Goal: Information Seeking & Learning: Check status

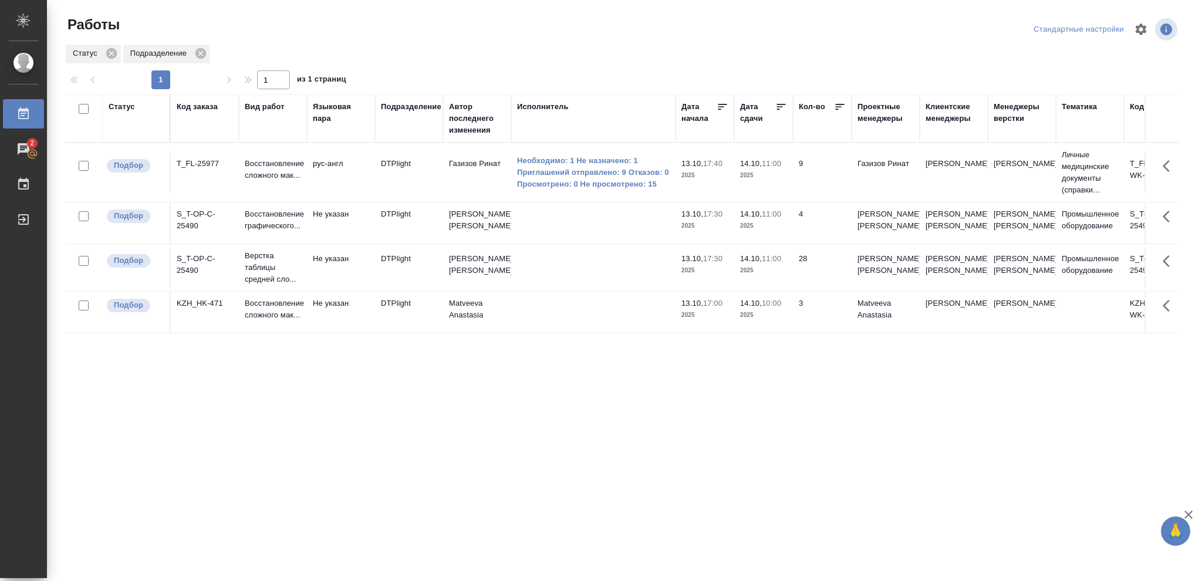
click at [766, 174] on p "2025" at bounding box center [763, 176] width 47 height 12
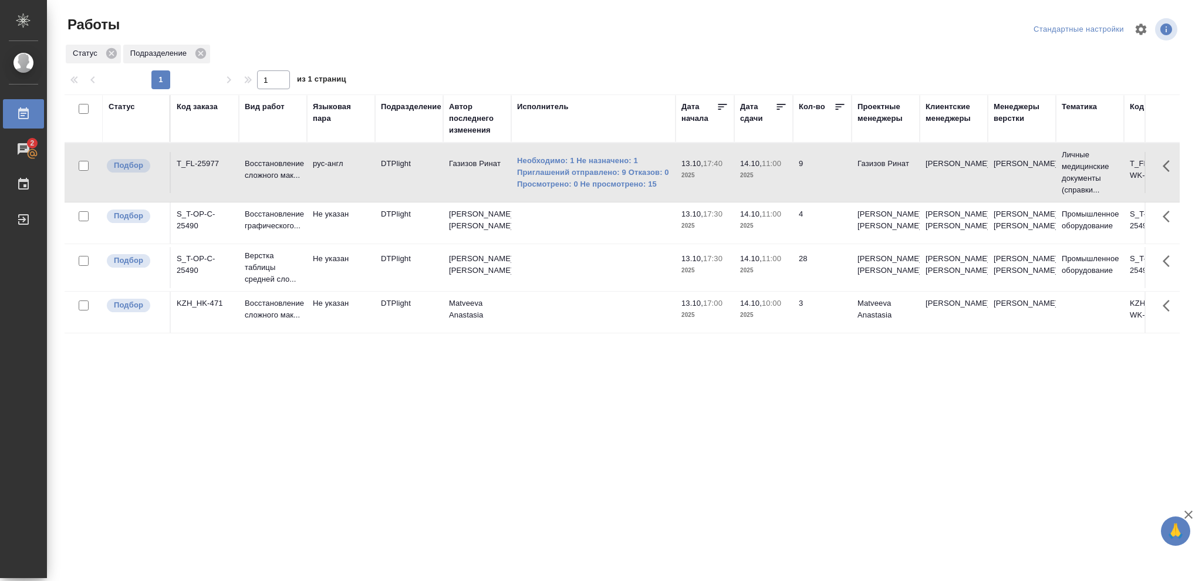
click at [766, 174] on p "2025" at bounding box center [763, 176] width 47 height 12
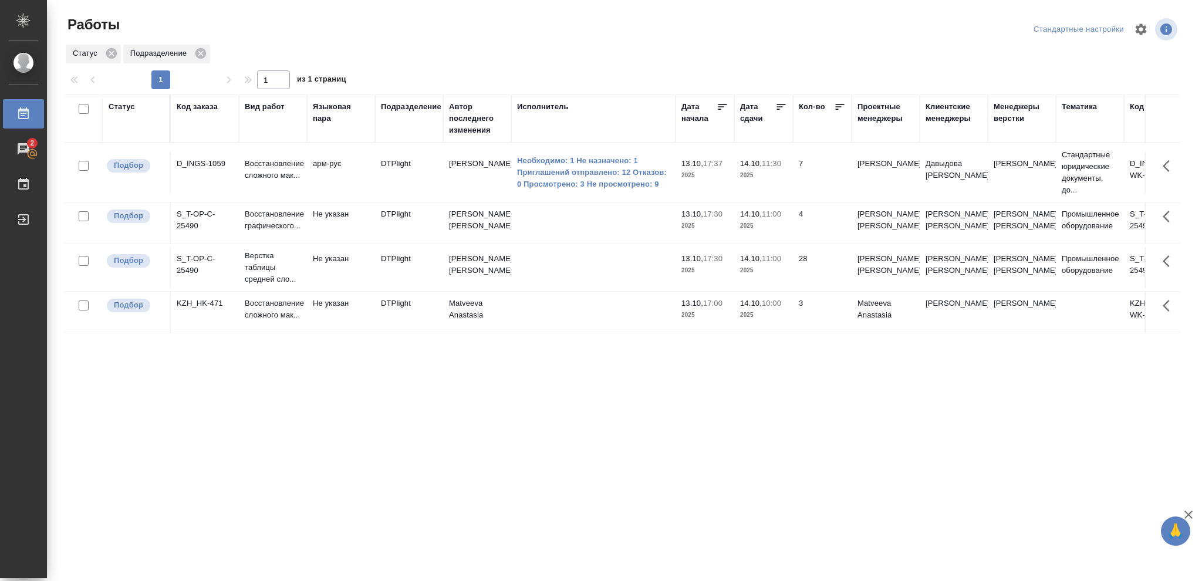
click at [124, 108] on div "Статус" at bounding box center [122, 107] width 26 height 12
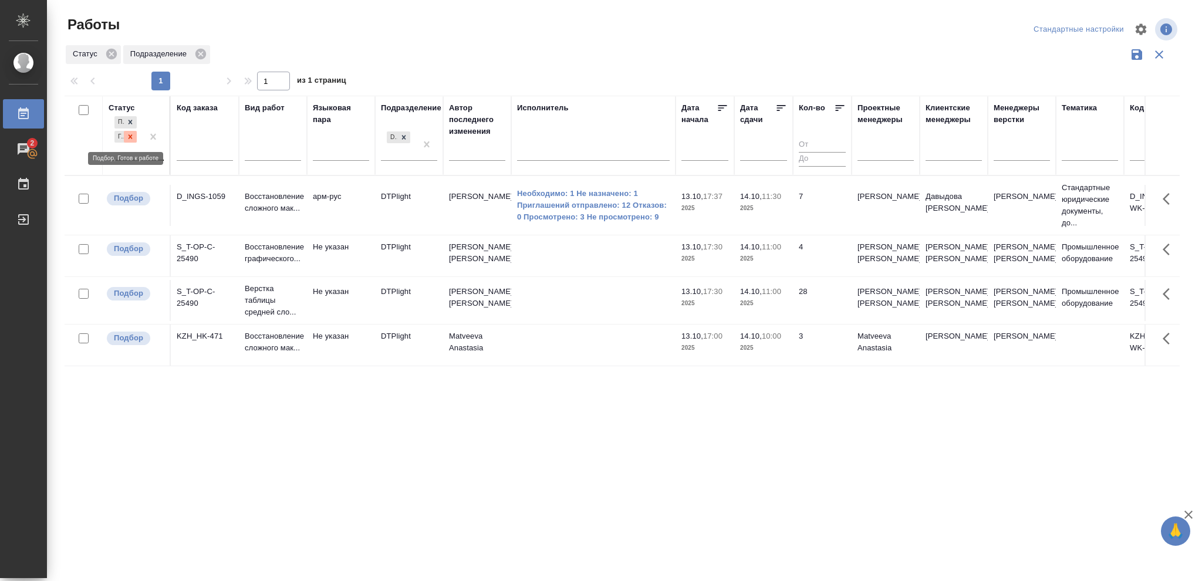
click at [129, 136] on icon at bounding box center [130, 137] width 8 height 8
click at [404, 131] on icon at bounding box center [404, 134] width 8 height 8
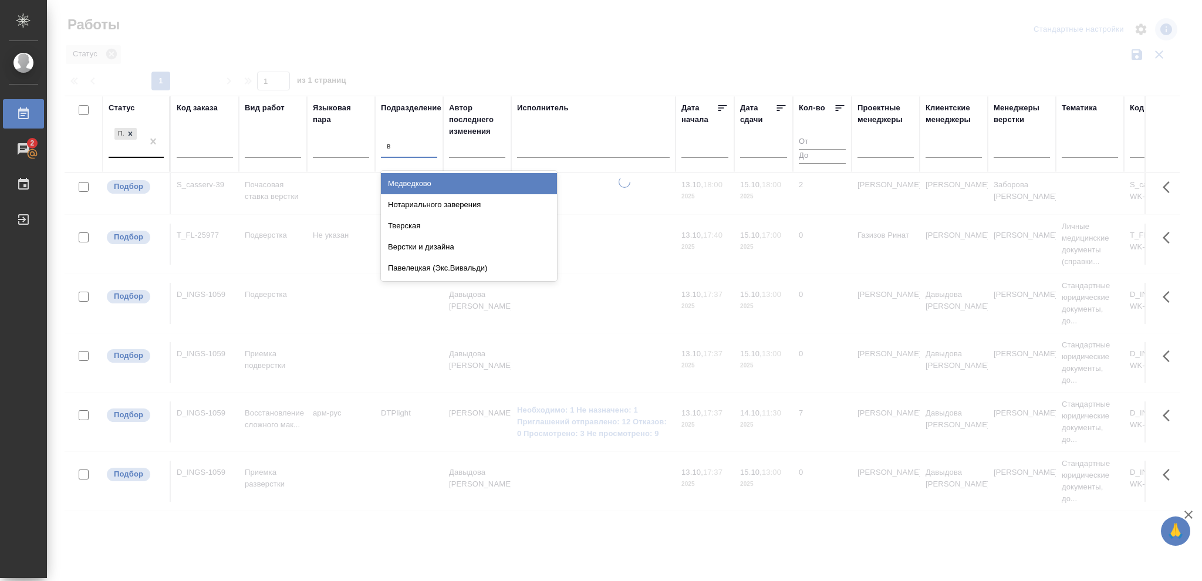
type input "ве"
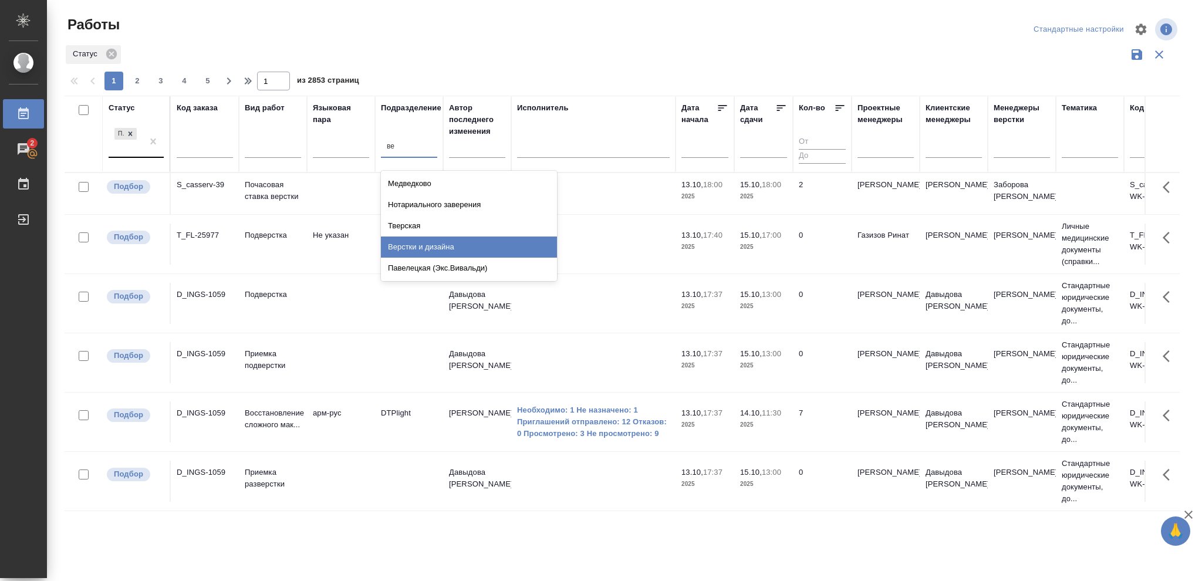
click at [437, 244] on div "Верстки и дизайна" at bounding box center [469, 246] width 176 height 21
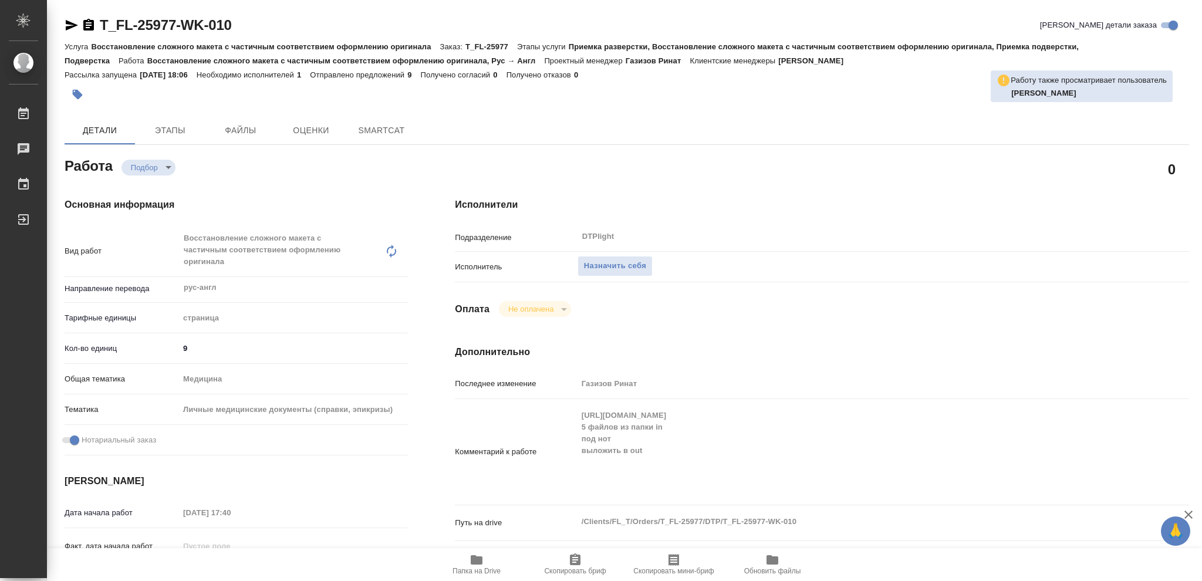
type textarea "x"
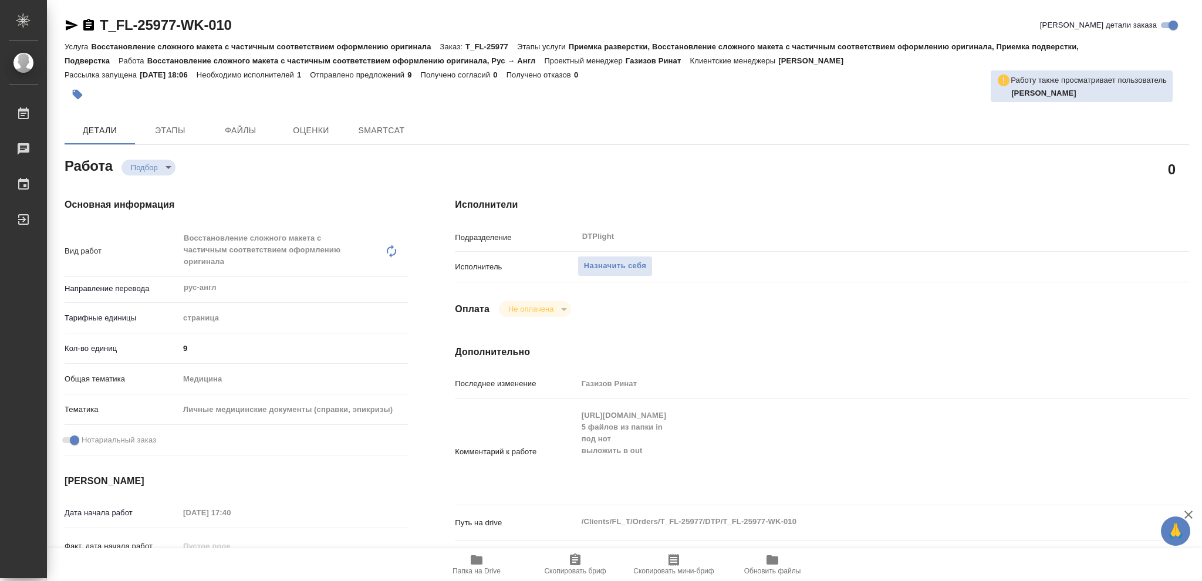
type textarea "x"
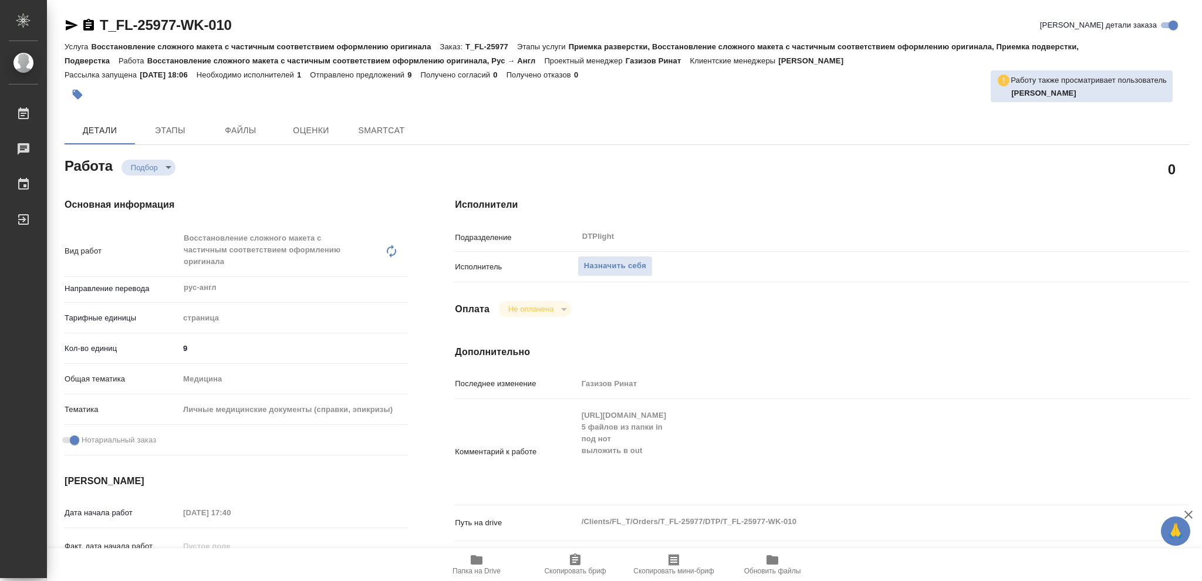
type textarea "x"
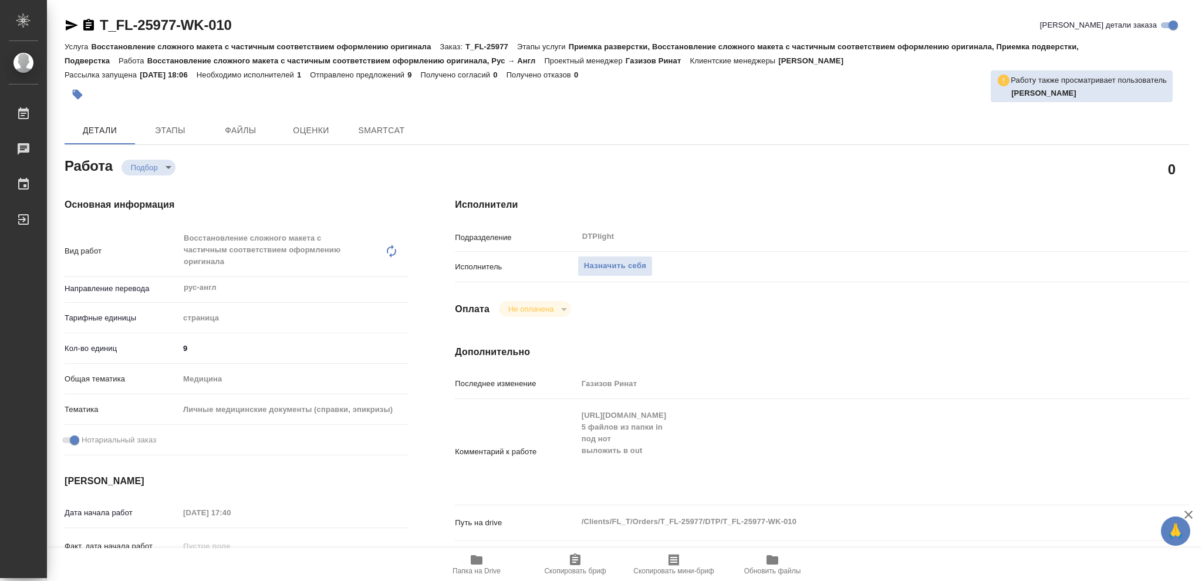
type textarea "x"
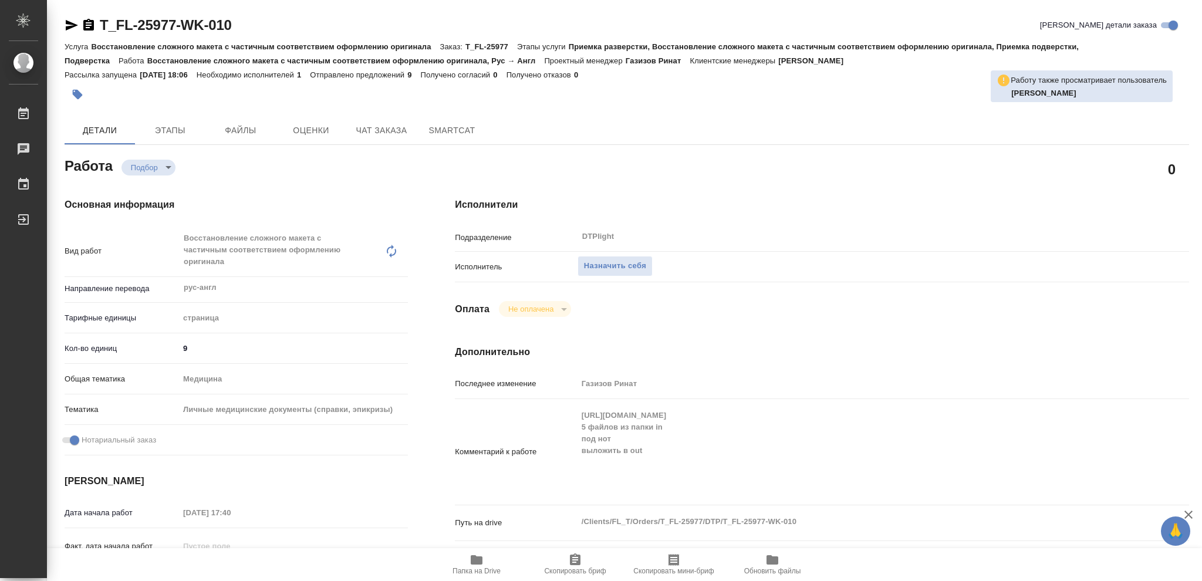
click at [479, 560] on icon "button" at bounding box center [477, 559] width 12 height 9
type textarea "x"
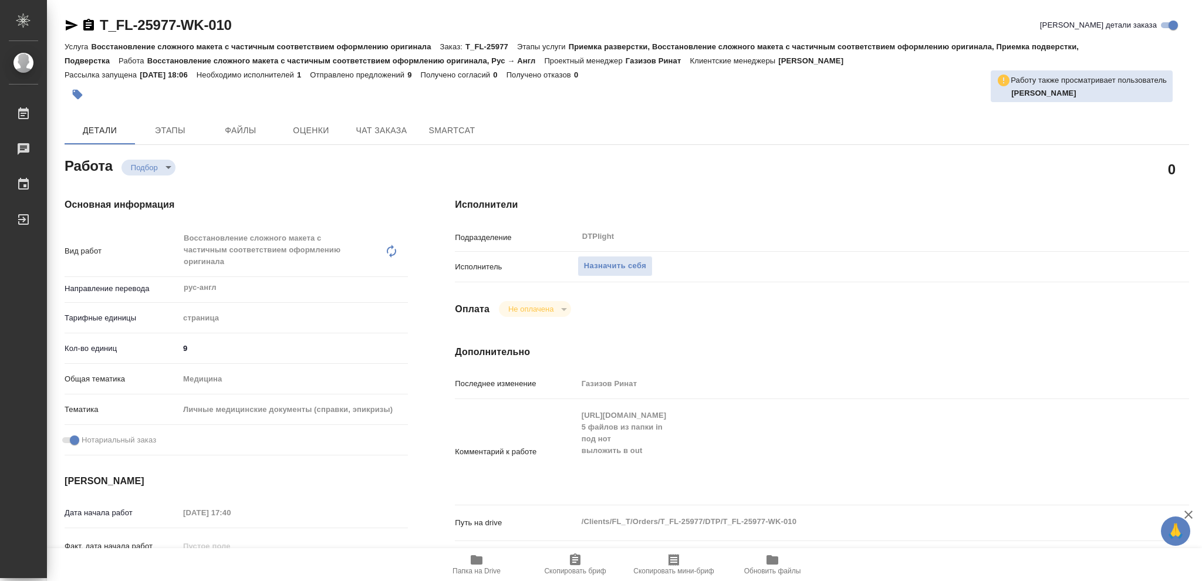
type textarea "x"
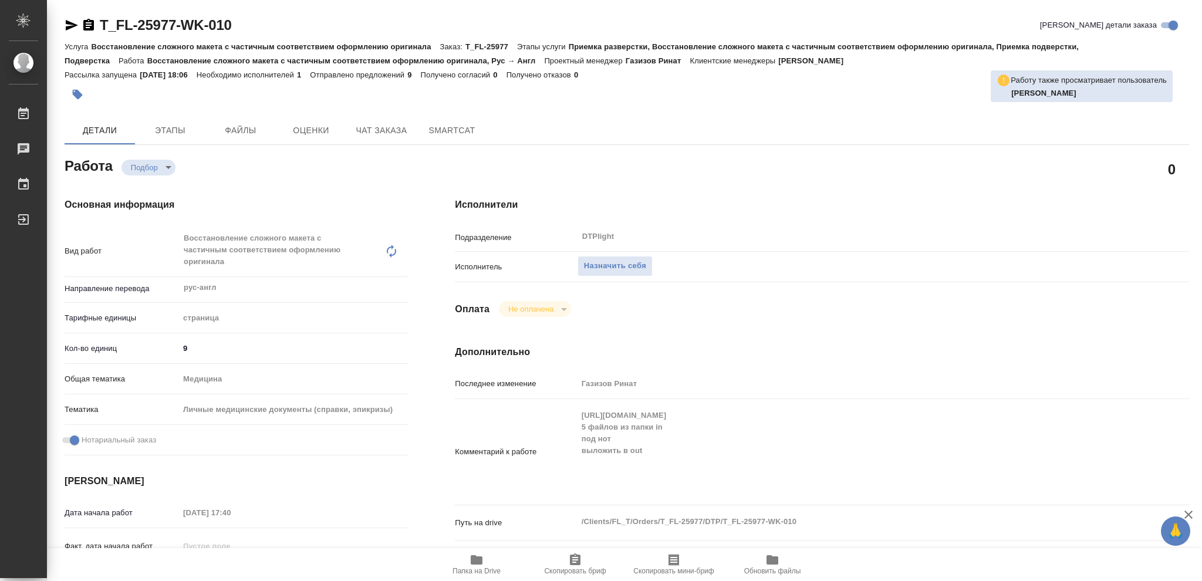
type textarea "x"
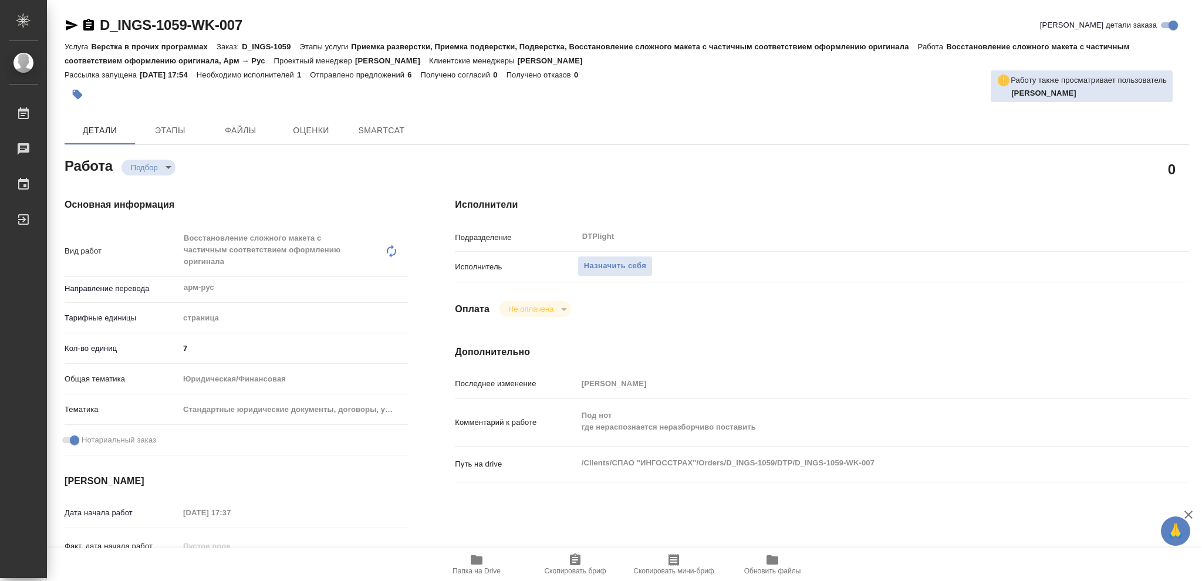
type textarea "x"
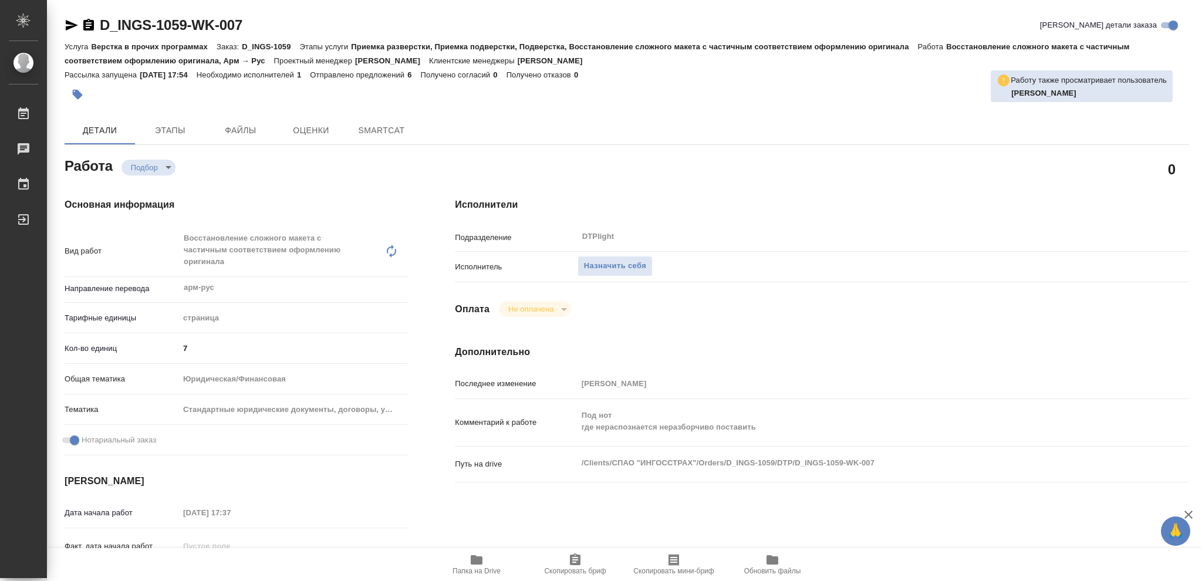
type textarea "x"
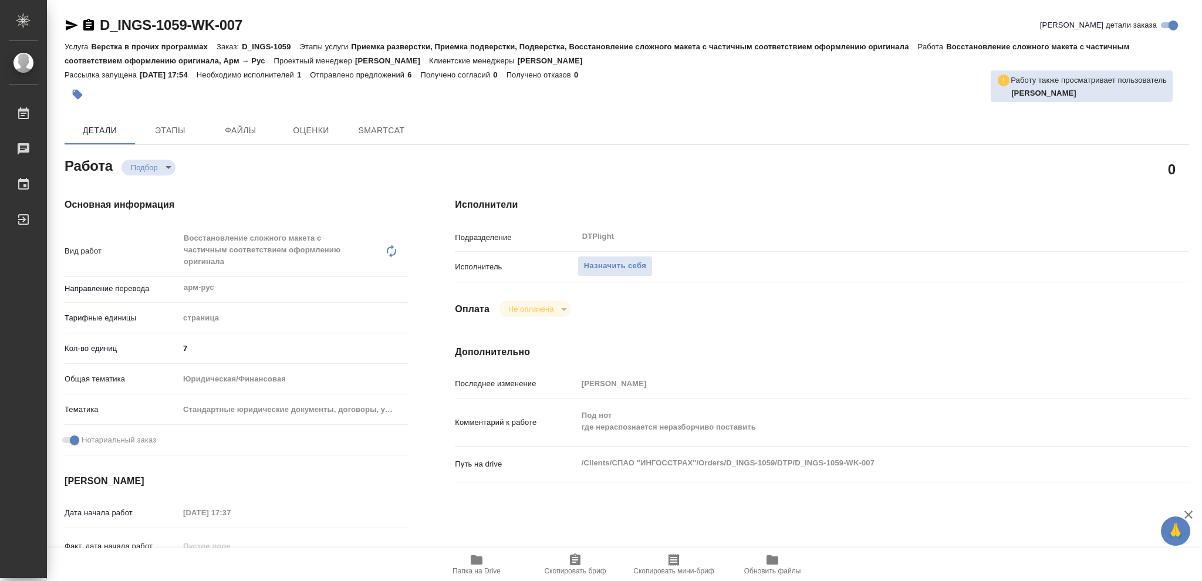
type textarea "x"
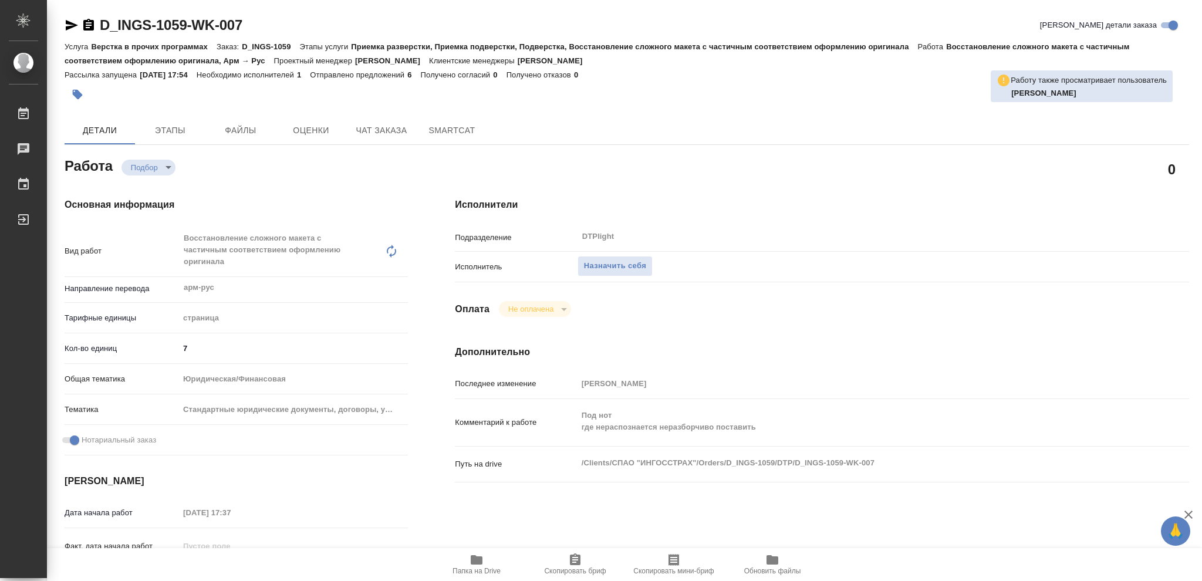
click at [479, 558] on icon "button" at bounding box center [477, 559] width 12 height 9
type textarea "x"
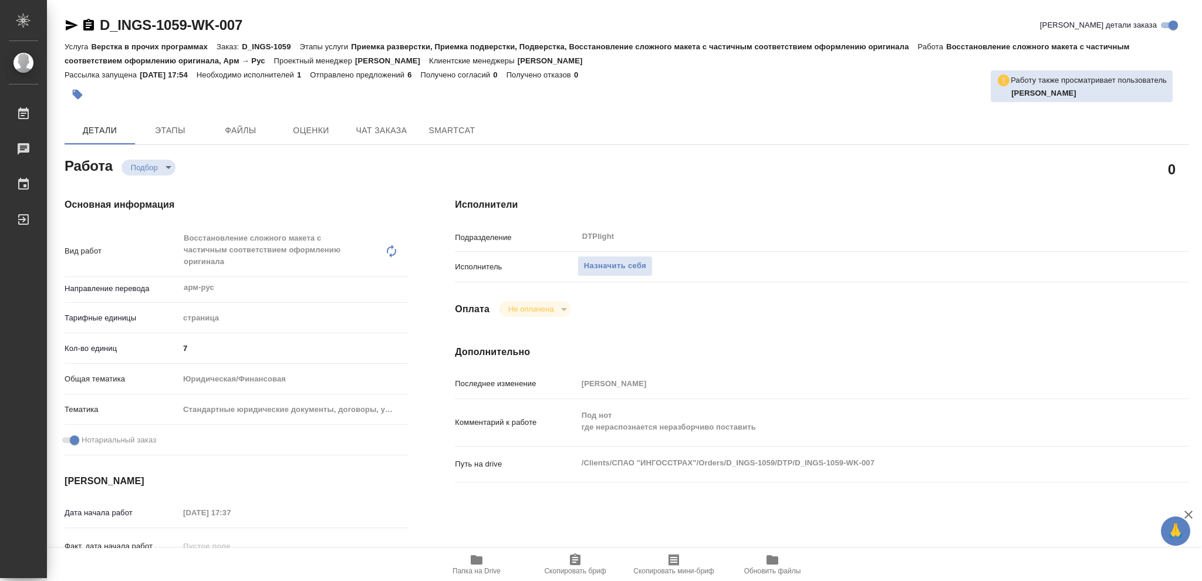
type textarea "x"
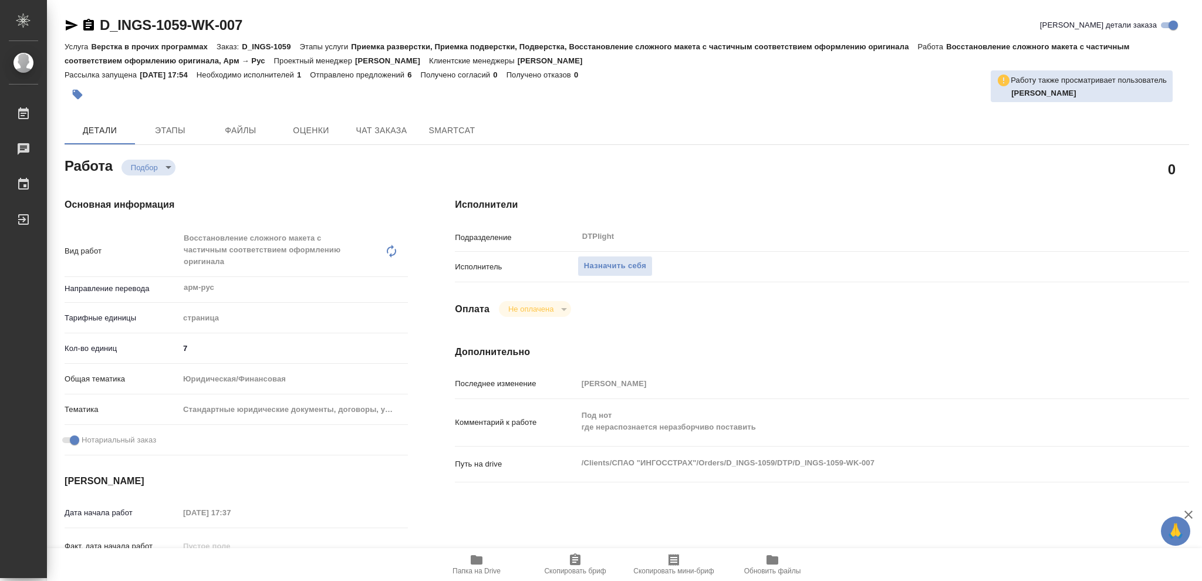
type textarea "x"
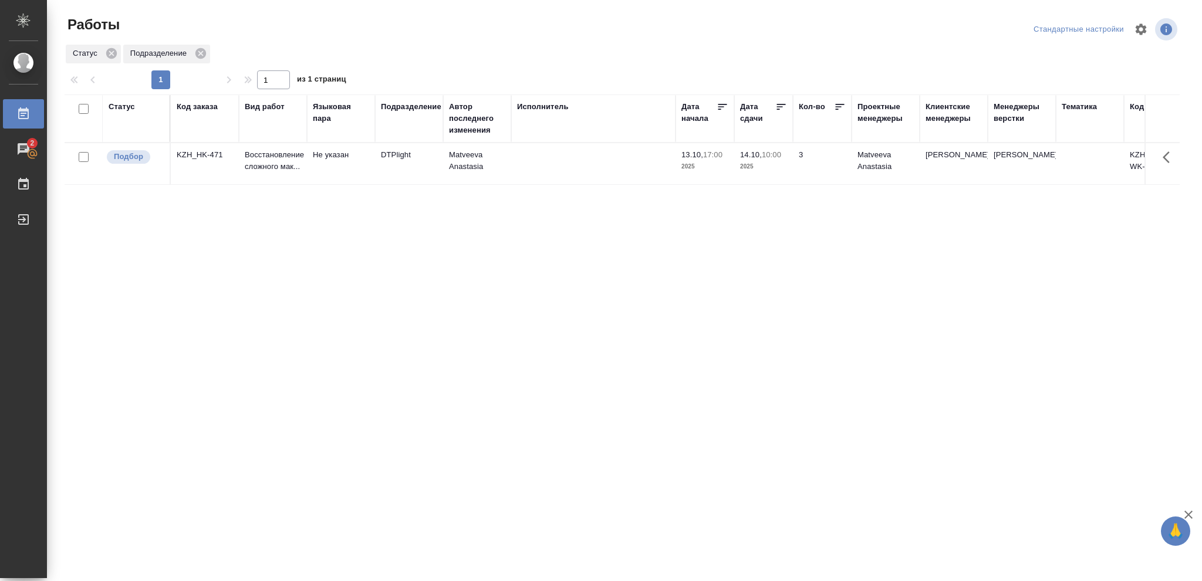
click at [123, 107] on div "Статус" at bounding box center [122, 107] width 26 height 12
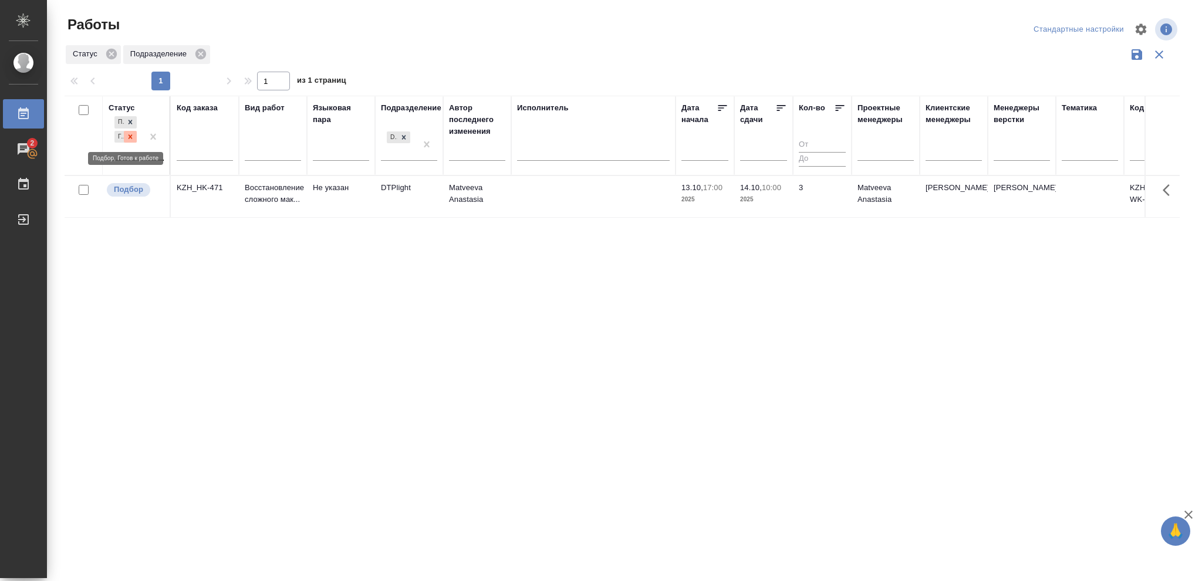
click at [129, 136] on icon at bounding box center [131, 136] width 4 height 4
click at [405, 136] on icon at bounding box center [404, 133] width 4 height 4
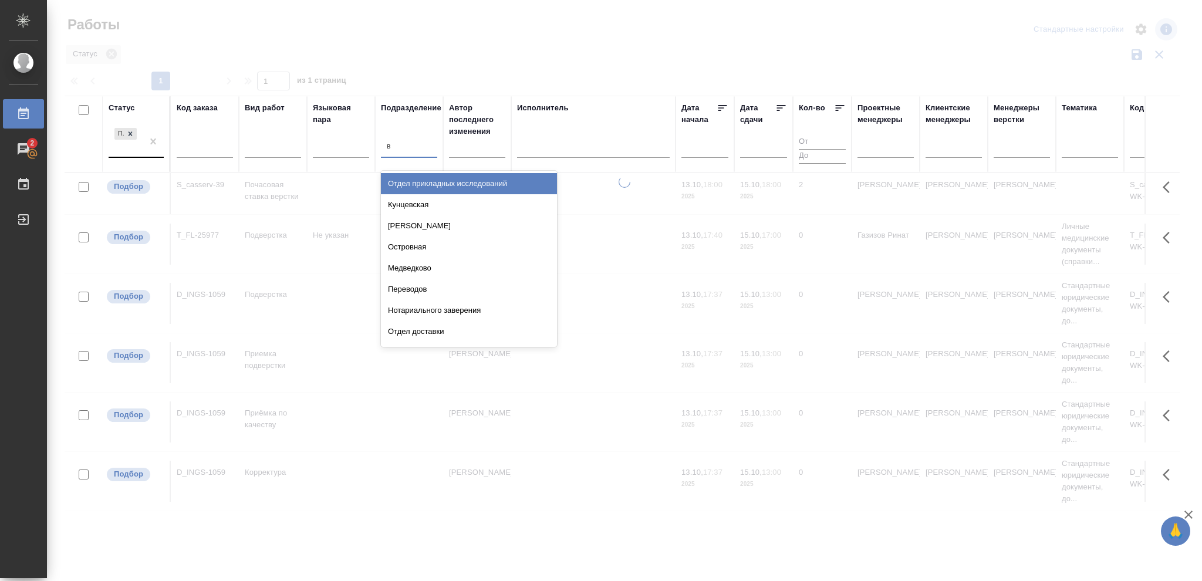
type input "ве"
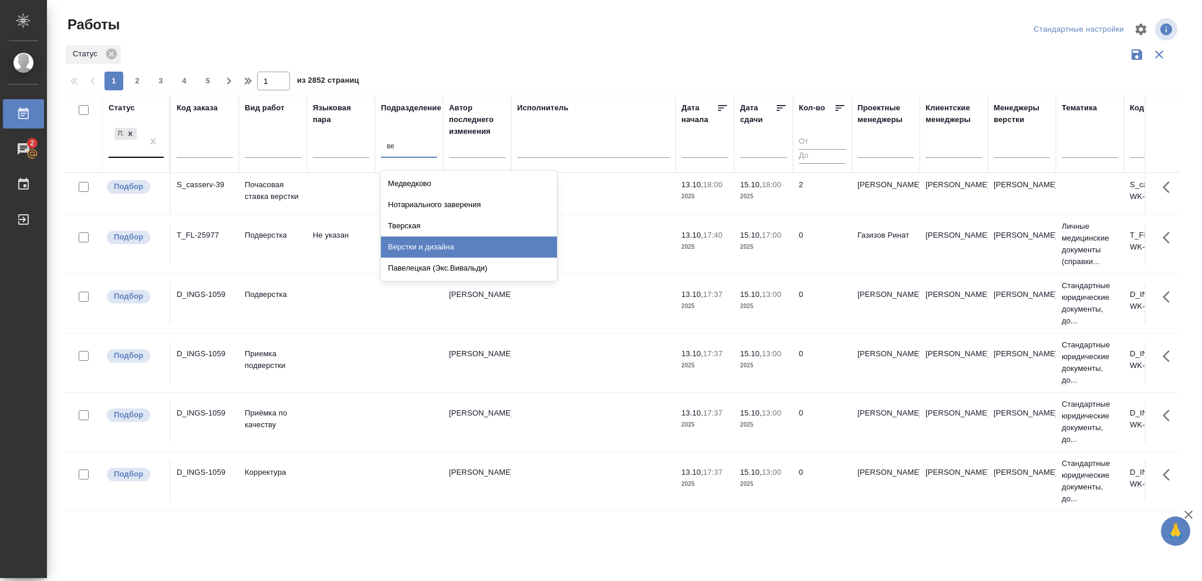
click at [428, 245] on div "Верстки и дизайна" at bounding box center [469, 246] width 176 height 21
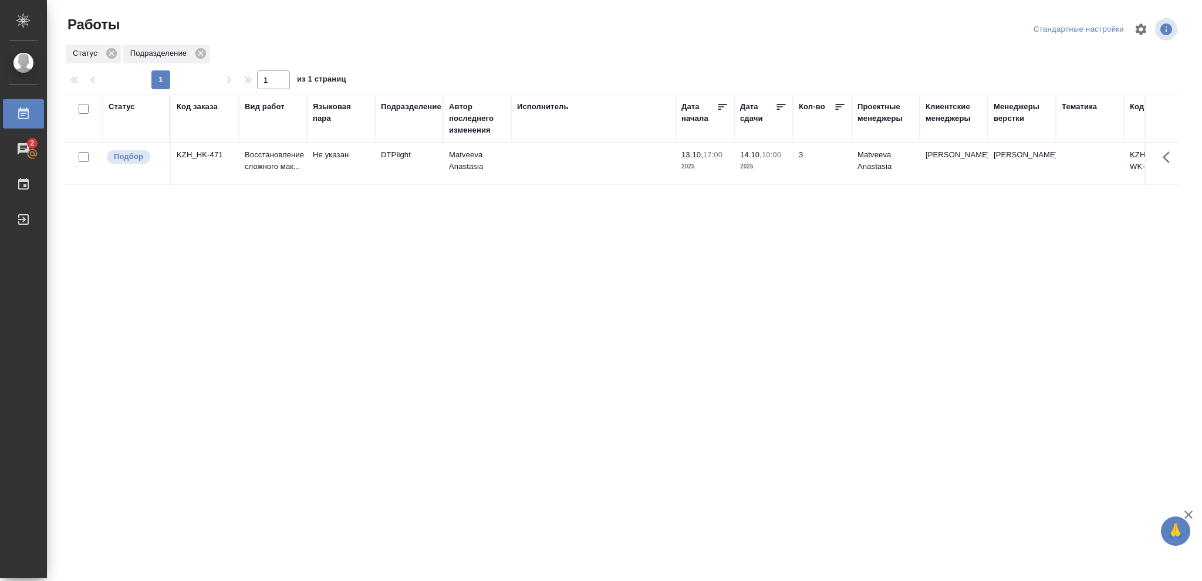
click at [776, 316] on div "Статус Код заказа Вид работ Языковая пара Подразделение Автор последнего измене…" at bounding box center [622, 305] width 1115 height 423
click at [116, 107] on div "Статус" at bounding box center [122, 107] width 26 height 12
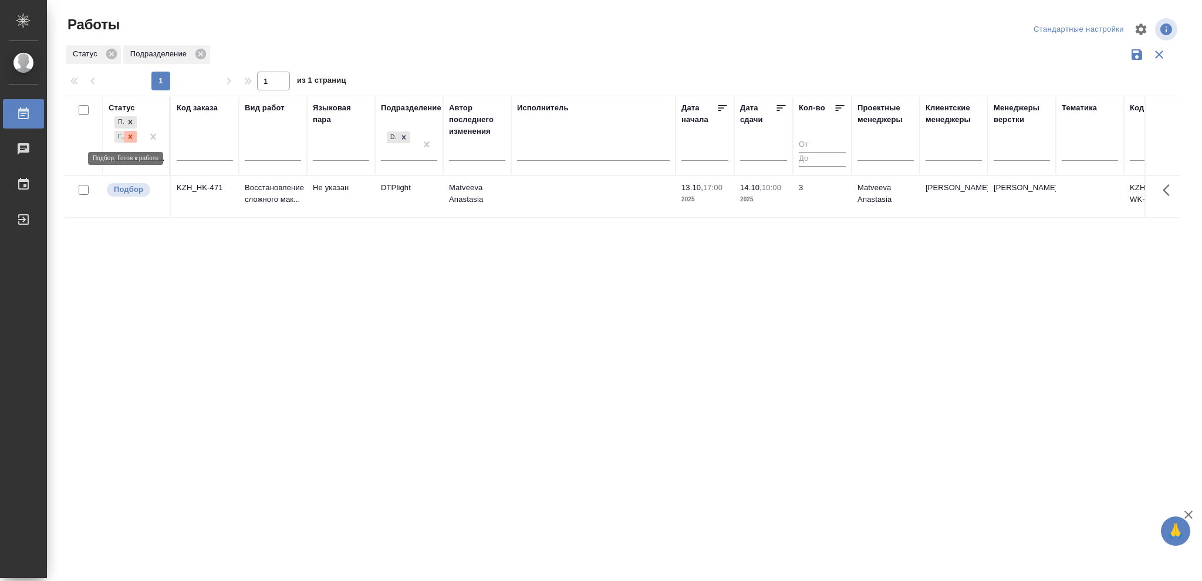
click at [131, 135] on icon at bounding box center [130, 137] width 8 height 8
click at [130, 135] on icon at bounding box center [131, 133] width 4 height 4
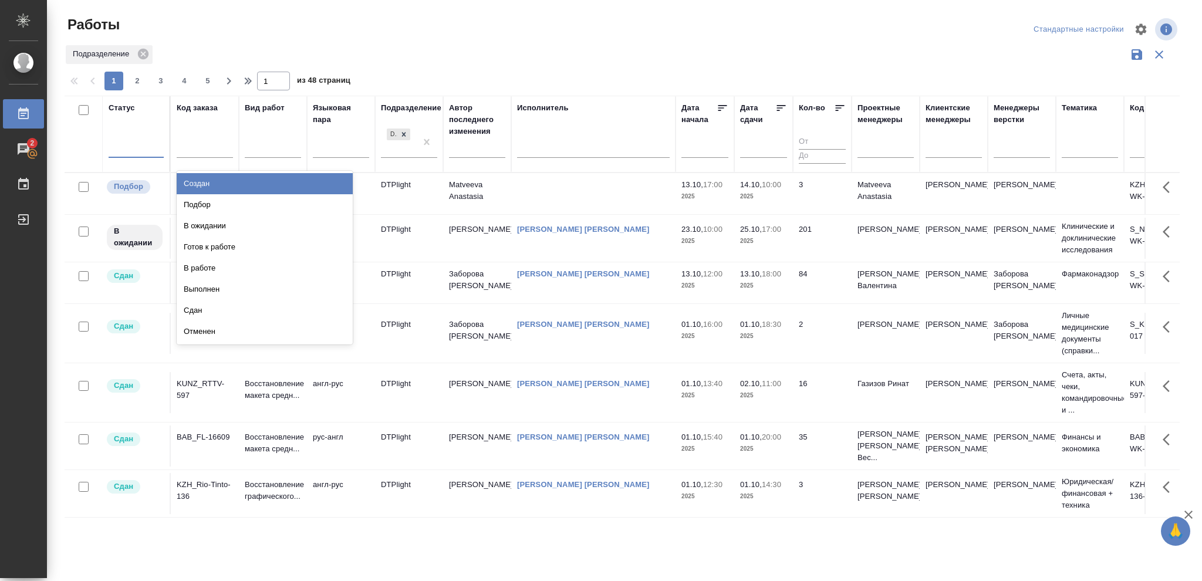
click at [129, 143] on div at bounding box center [136, 146] width 55 height 17
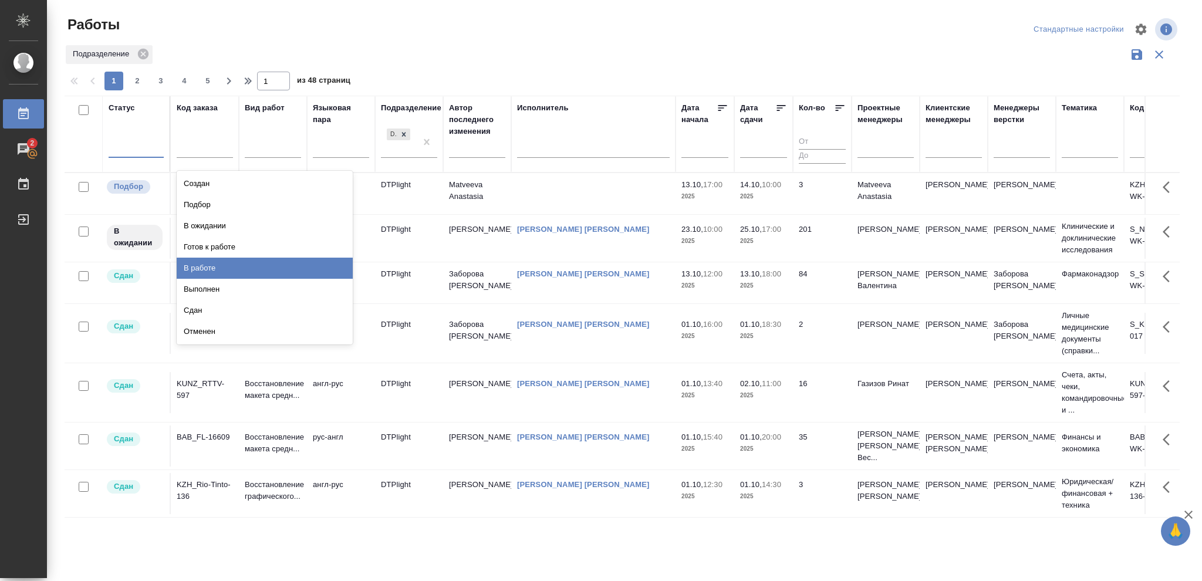
click at [207, 263] on div "В работе" at bounding box center [265, 268] width 176 height 21
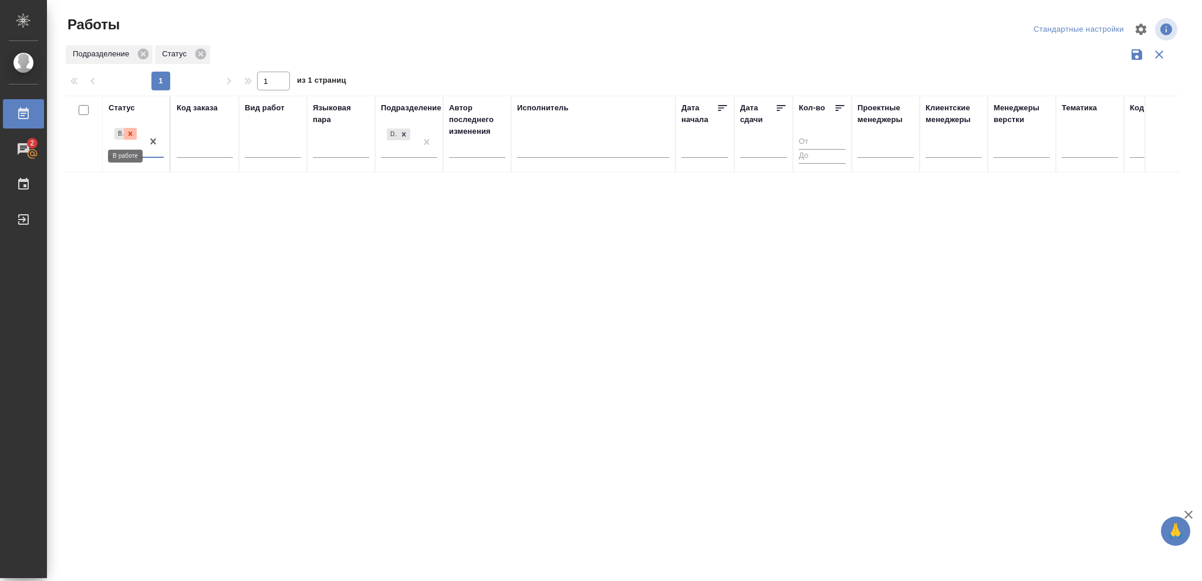
click at [128, 134] on icon at bounding box center [130, 134] width 8 height 8
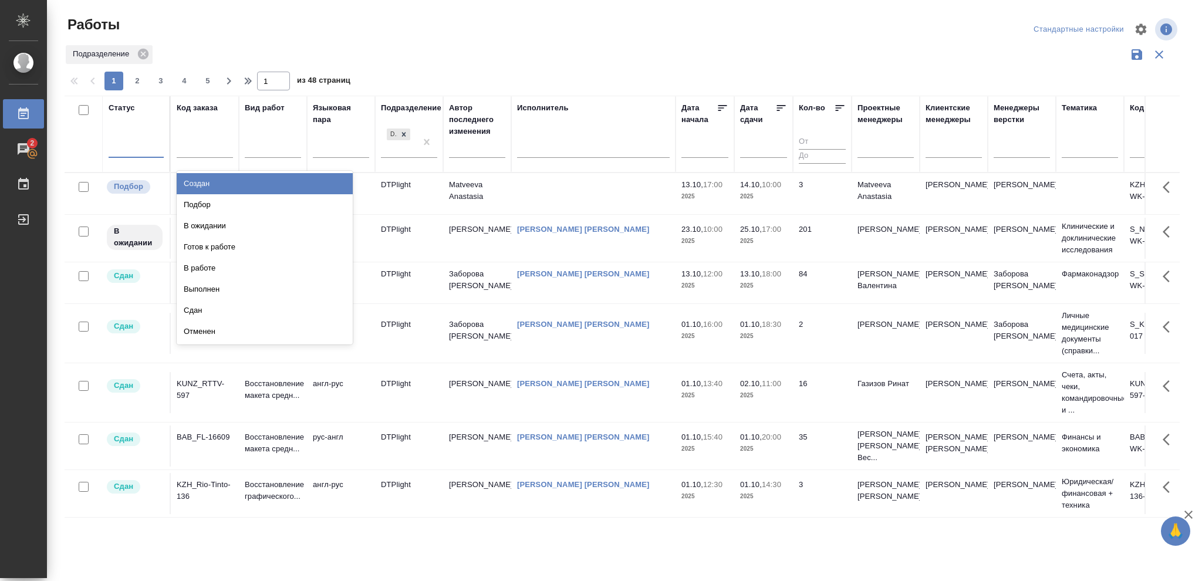
click at [130, 144] on div at bounding box center [136, 146] width 55 height 17
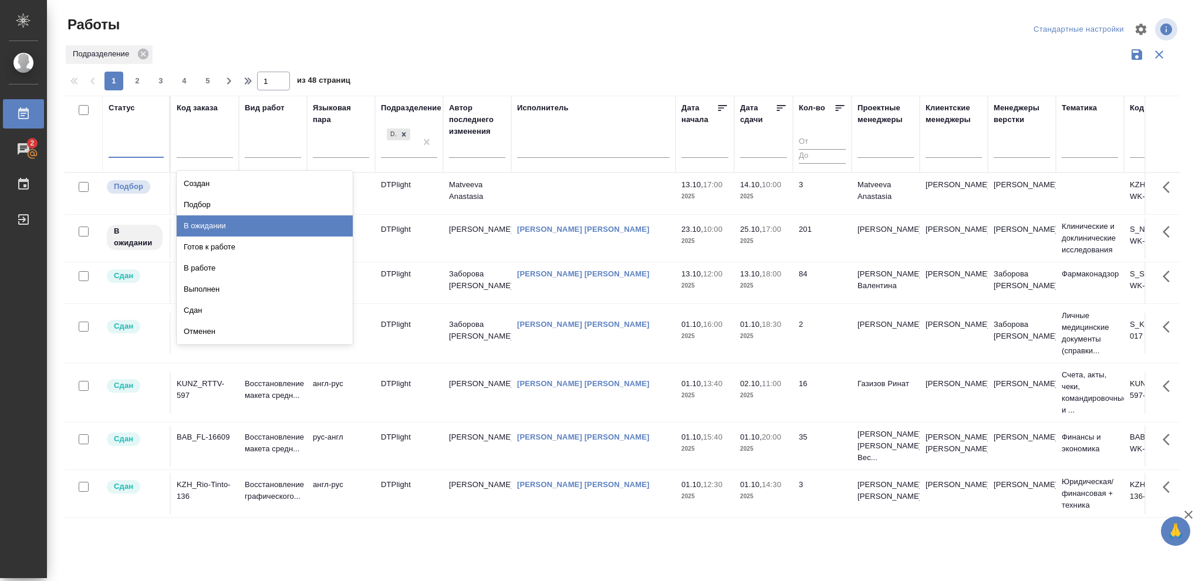
click at [200, 229] on div "В ожидании" at bounding box center [265, 225] width 176 height 21
